Goal: Task Accomplishment & Management: Use online tool/utility

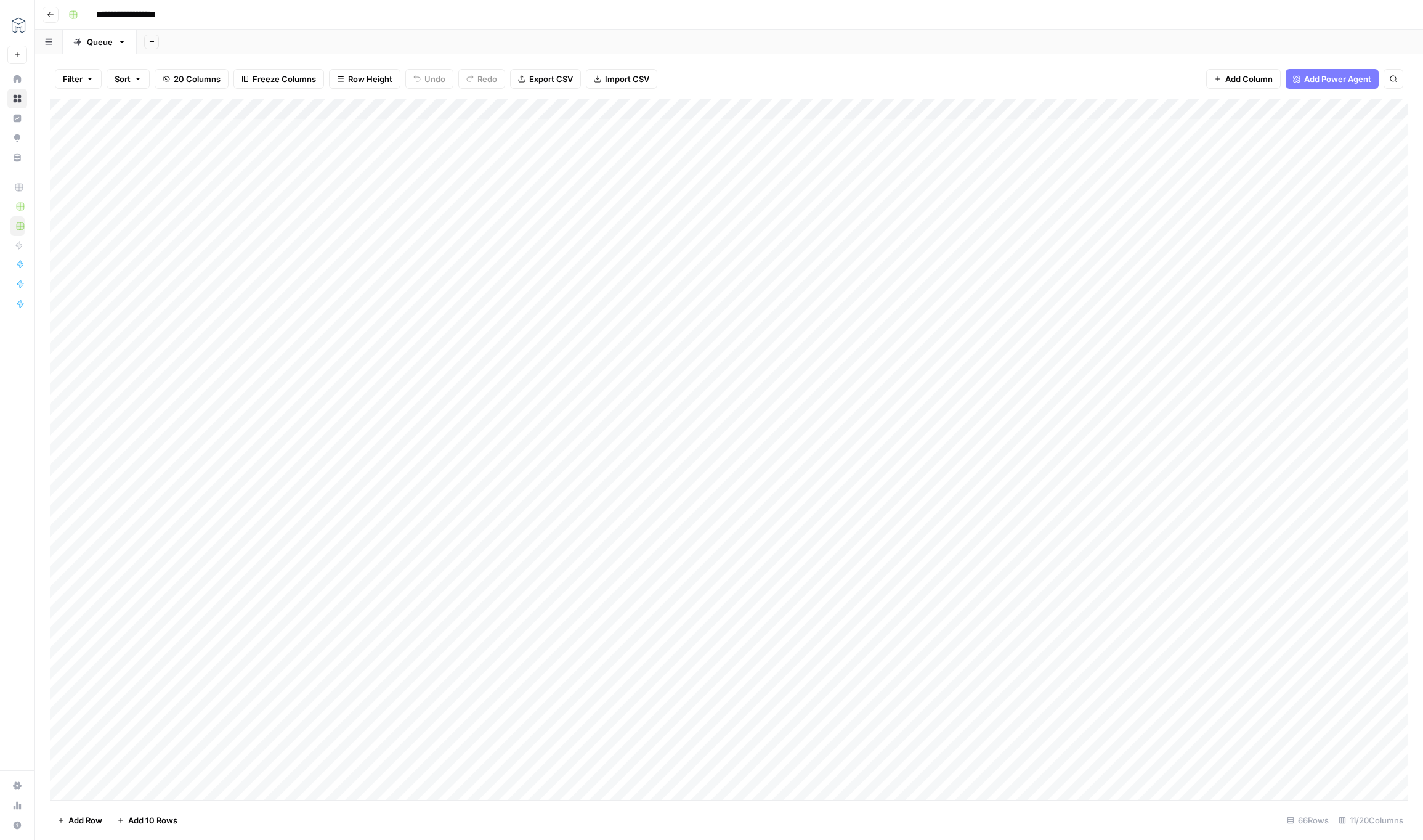
click at [1018, 108] on div "Add Column" at bounding box center [729, 449] width 1359 height 701
click at [1000, 229] on span "Edit Workflow" at bounding box center [1024, 229] width 108 height 12
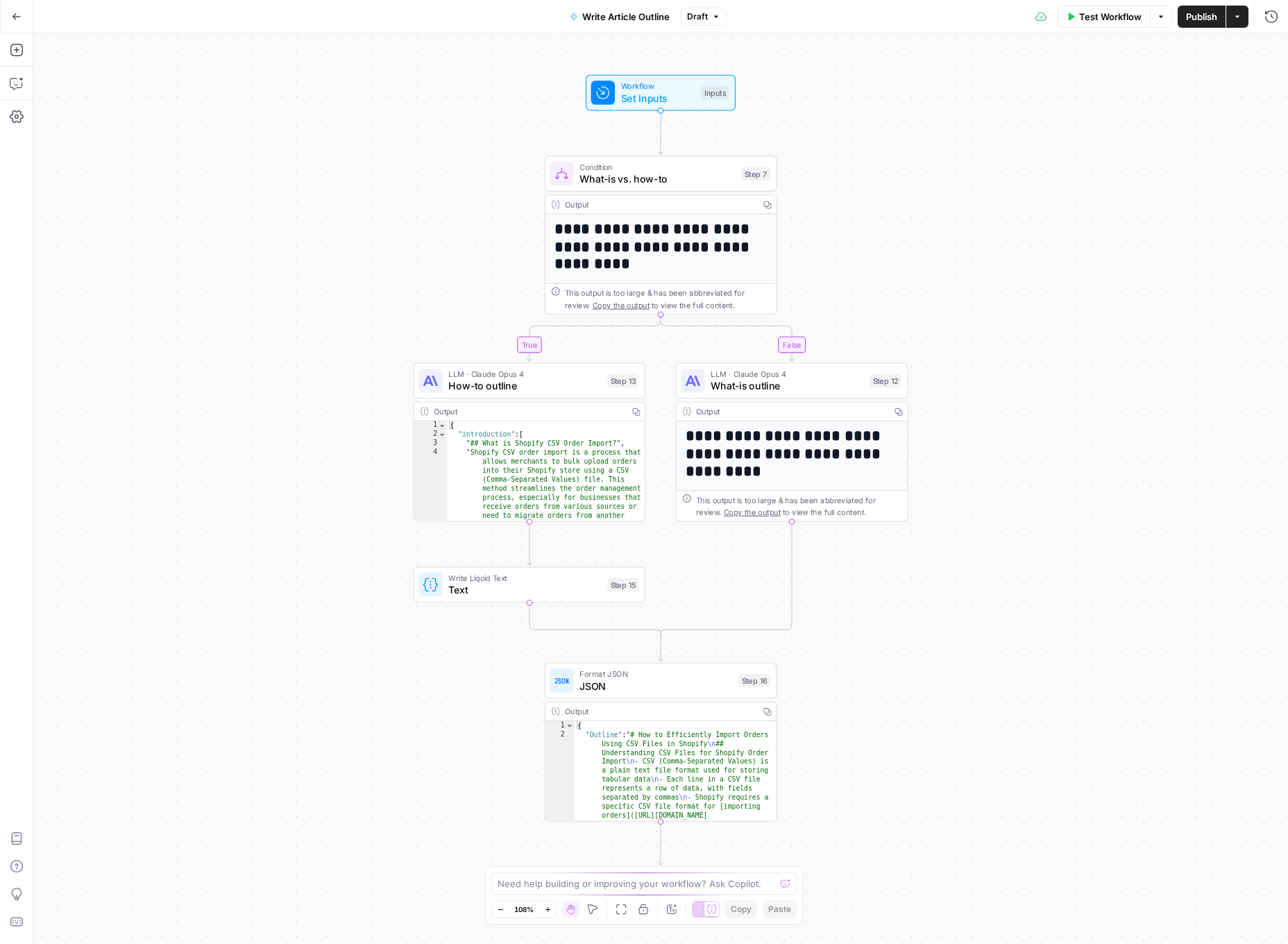
click at [531, 379] on span "How-to outline" at bounding box center [524, 386] width 153 height 15
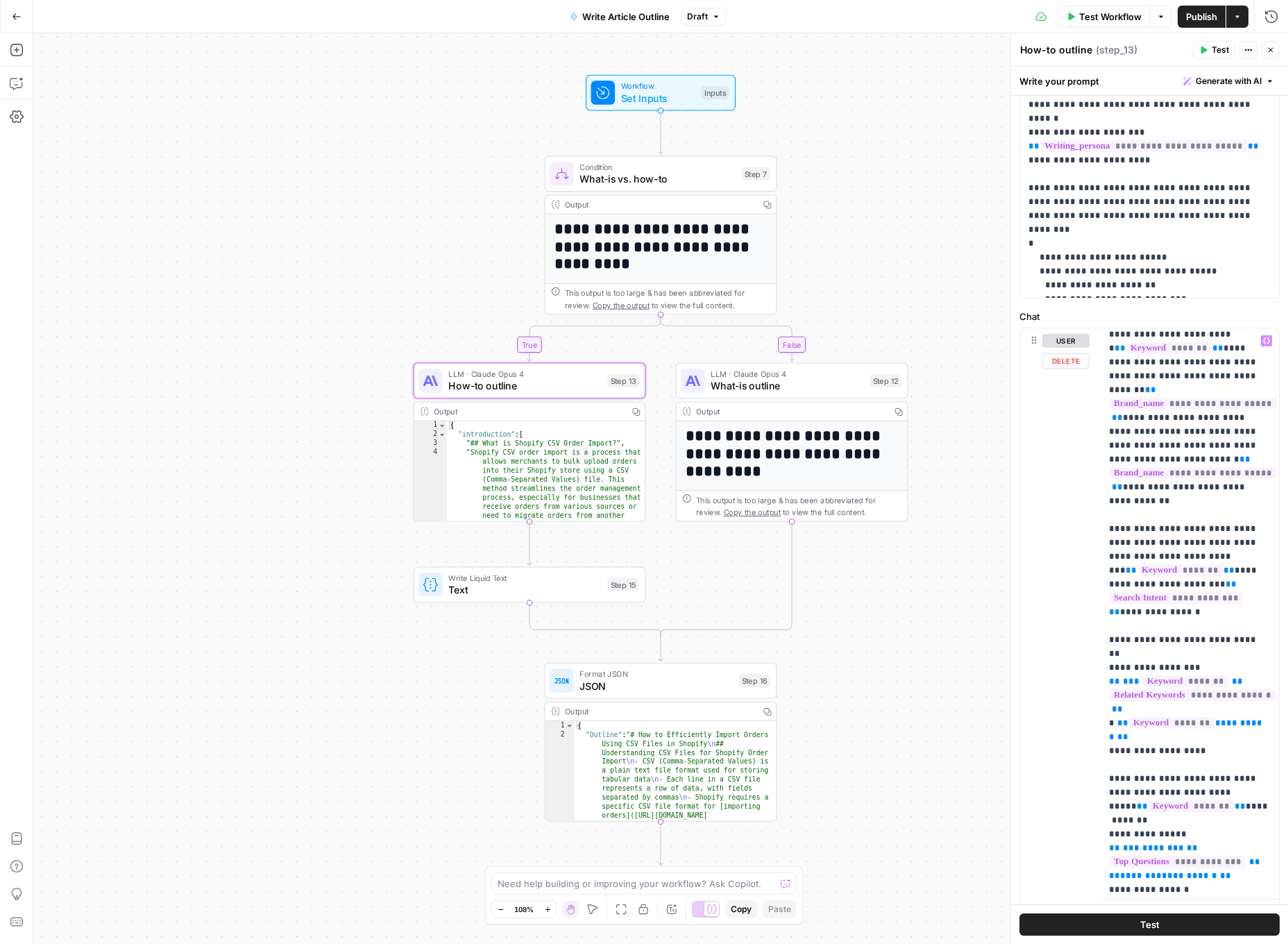
scroll to position [79, 0]
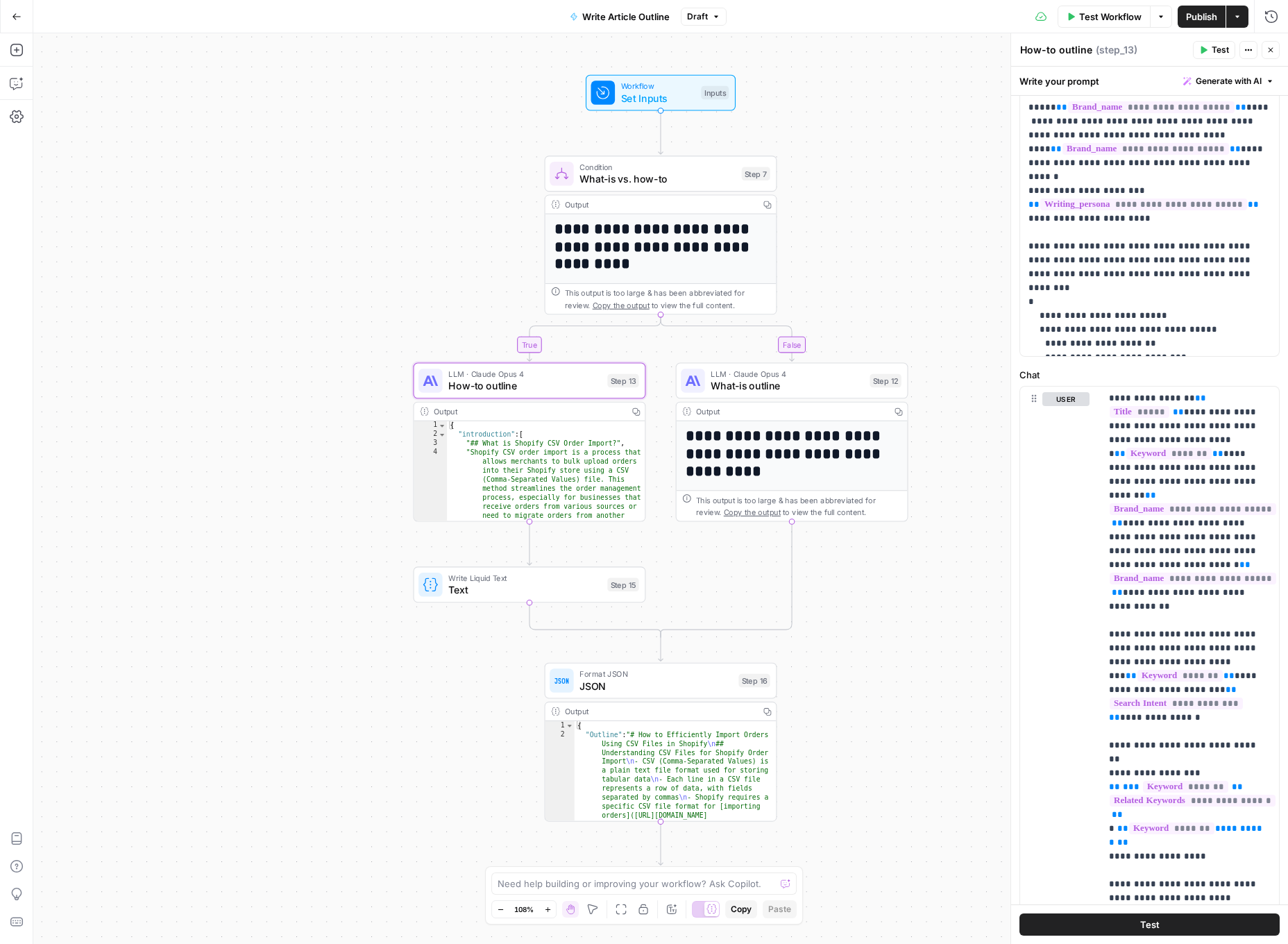
scroll to position [0, 0]
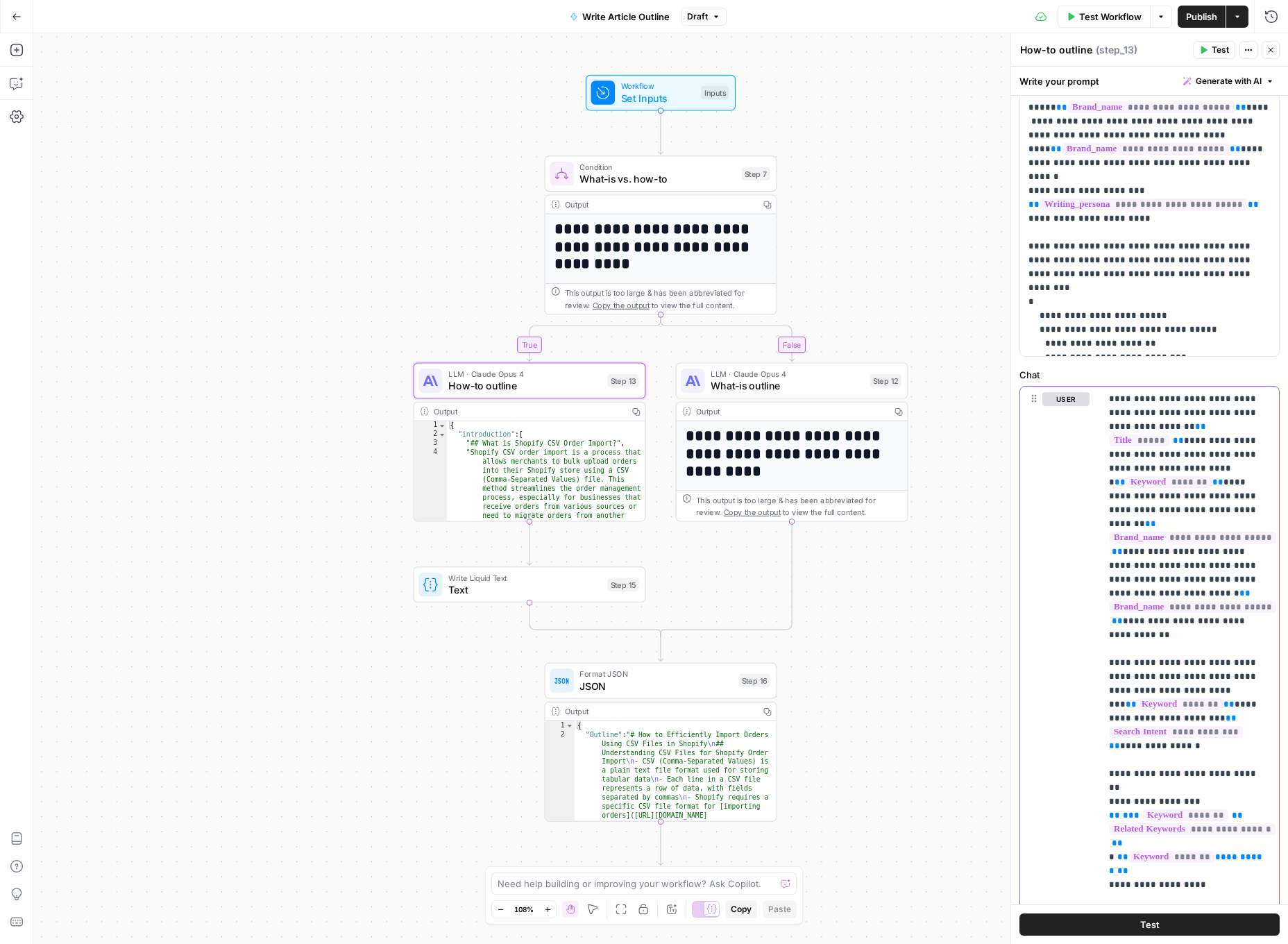
drag, startPoint x: 1140, startPoint y: 399, endPoint x: 1215, endPoint y: 430, distance: 81.2
copy p "**********"
